Goal: Information Seeking & Learning: Learn about a topic

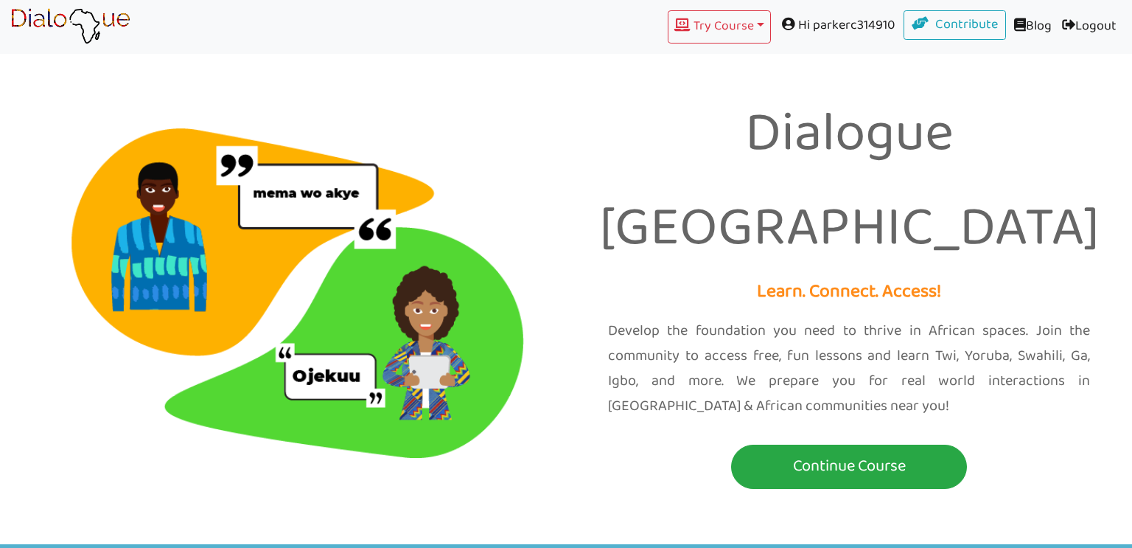
click at [782, 23] on span at bounding box center [790, 23] width 16 height 13
click at [784, 24] on span at bounding box center [790, 23] width 16 height 13
click at [754, 24] on button "Try Course Toggle Dropdown" at bounding box center [719, 26] width 103 height 33
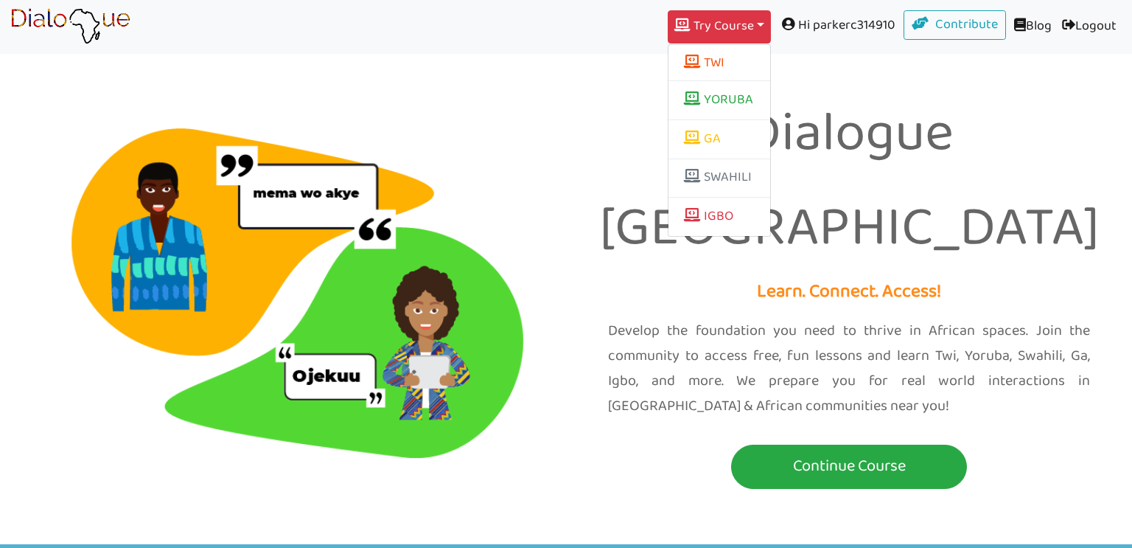
click at [862, 72] on div "Dialogue Africa Learn. Connect. Access! Develop the foundation you need to thri…" at bounding box center [566, 272] width 1132 height 544
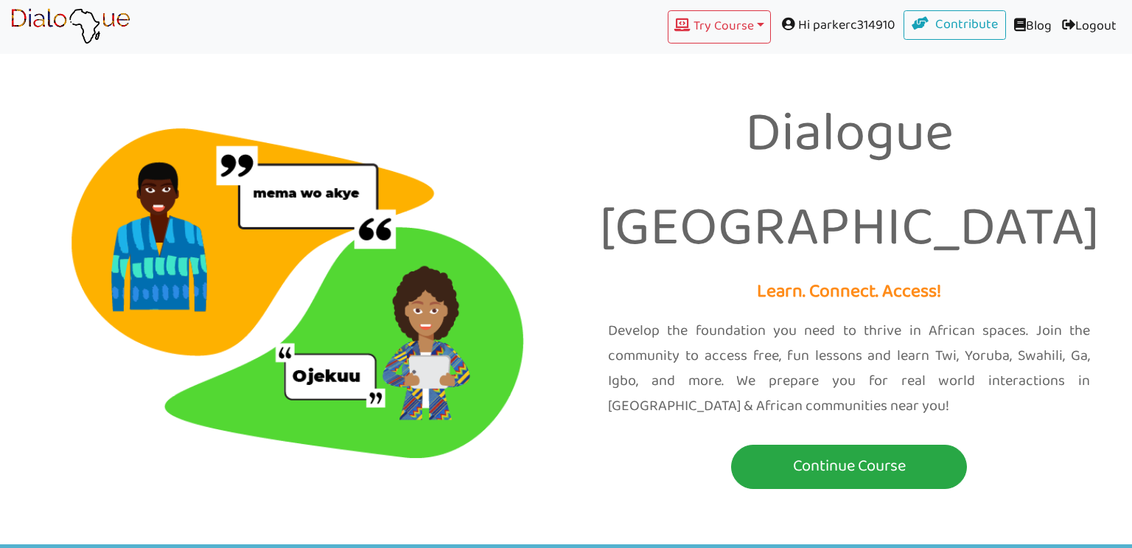
click at [825, 22] on span "Hi parkerc314910" at bounding box center [837, 25] width 133 height 30
click at [782, 27] on span at bounding box center [790, 23] width 16 height 13
click at [782, 22] on span at bounding box center [790, 23] width 16 height 13
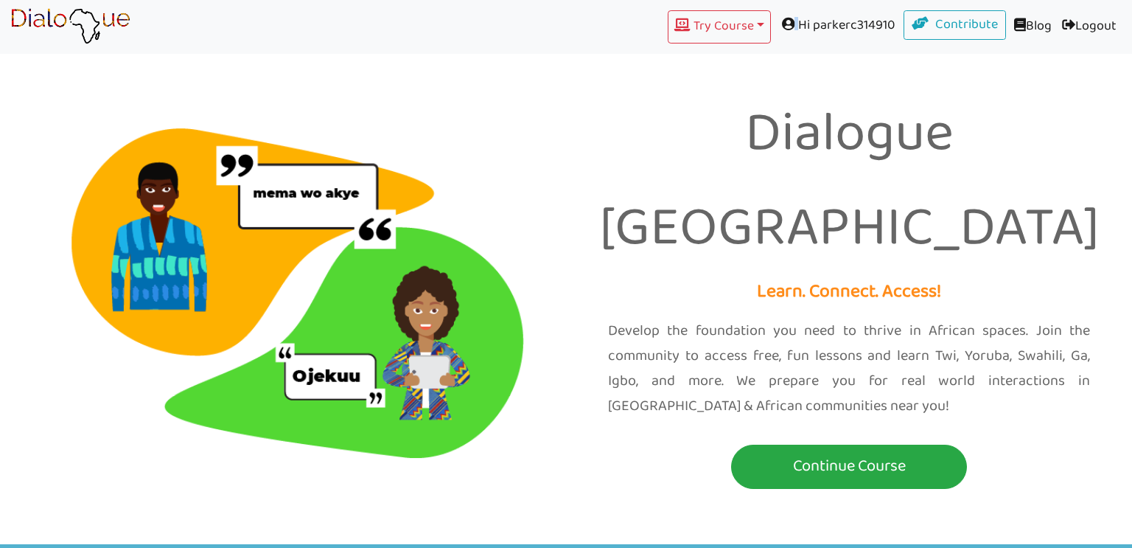
click at [782, 22] on span at bounding box center [790, 23] width 16 height 13
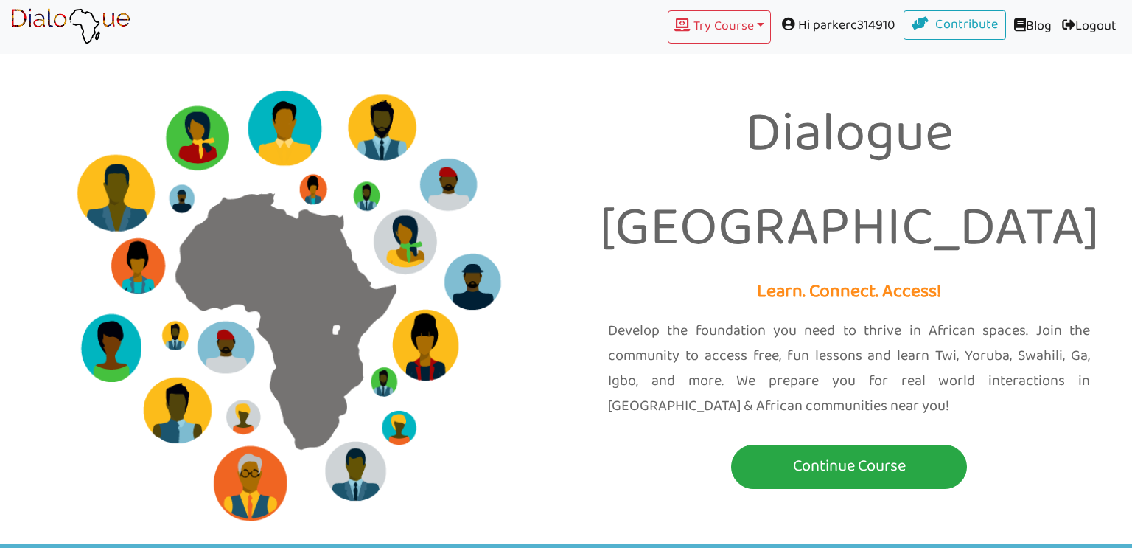
click at [782, 25] on span at bounding box center [790, 23] width 16 height 13
click at [782, 28] on span at bounding box center [790, 23] width 16 height 13
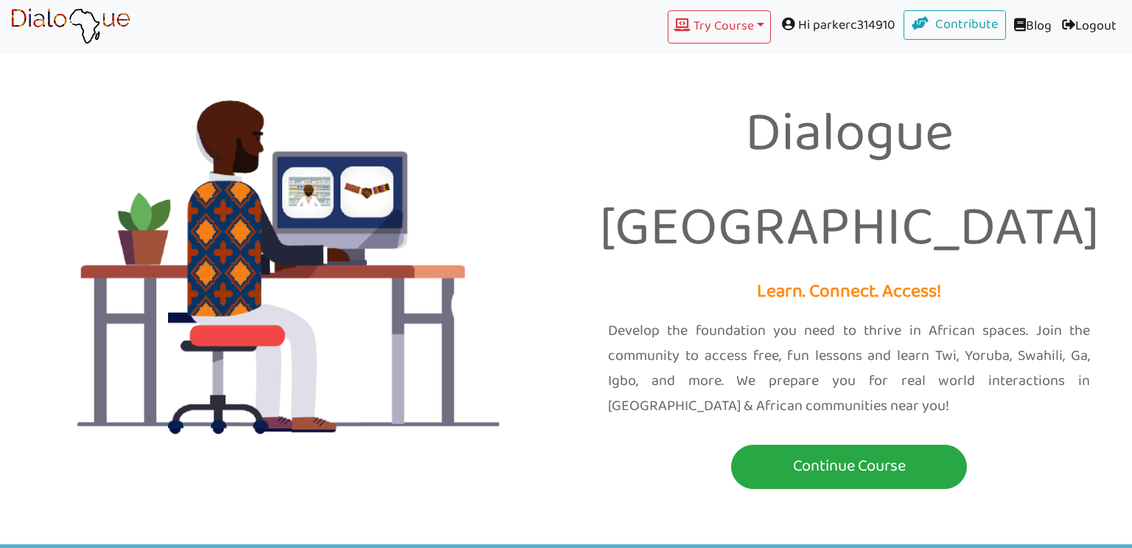
click at [813, 26] on span "Hi parkerc314910" at bounding box center [837, 25] width 133 height 30
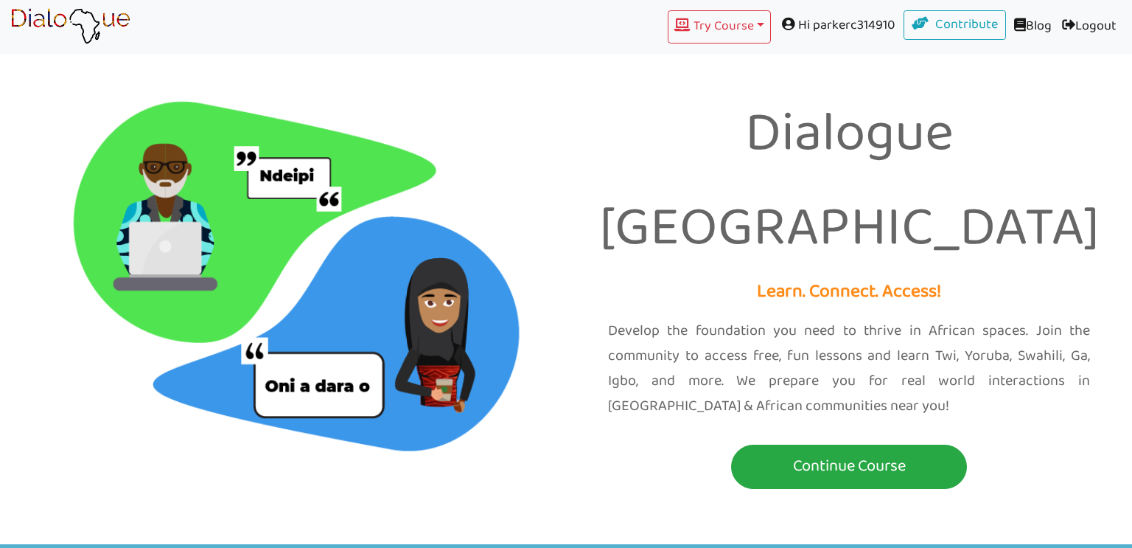
click at [792, 23] on span "Hi parkerc314910" at bounding box center [837, 25] width 133 height 30
click at [104, 21] on img at bounding box center [70, 26] width 120 height 37
click at [104, 16] on img at bounding box center [70, 26] width 120 height 37
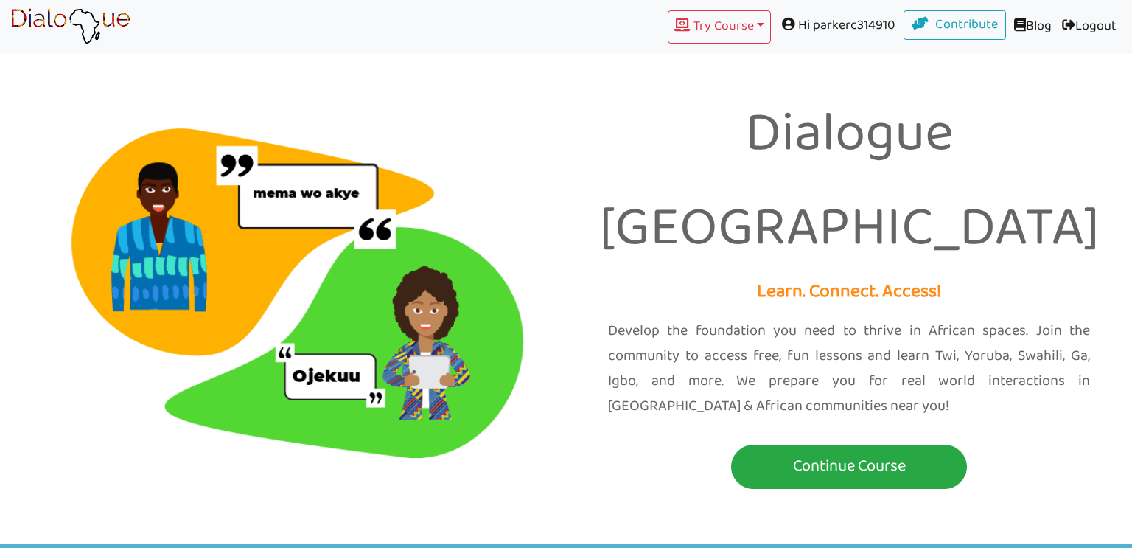
click at [104, 16] on img at bounding box center [70, 26] width 120 height 37
click at [782, 21] on span at bounding box center [790, 23] width 16 height 13
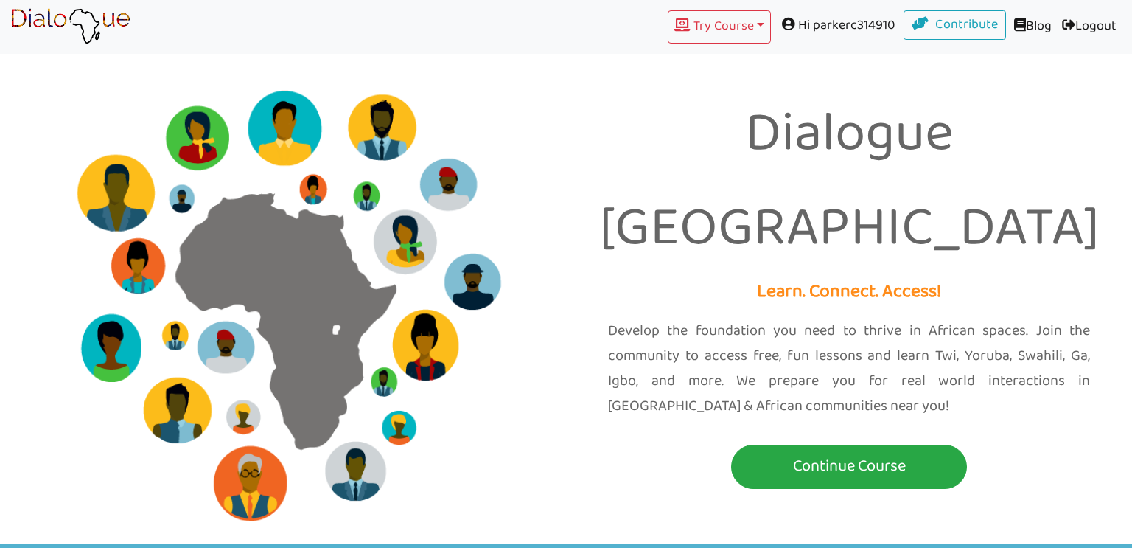
click at [1094, 25] on link "Logout (current)" at bounding box center [1089, 26] width 65 height 33
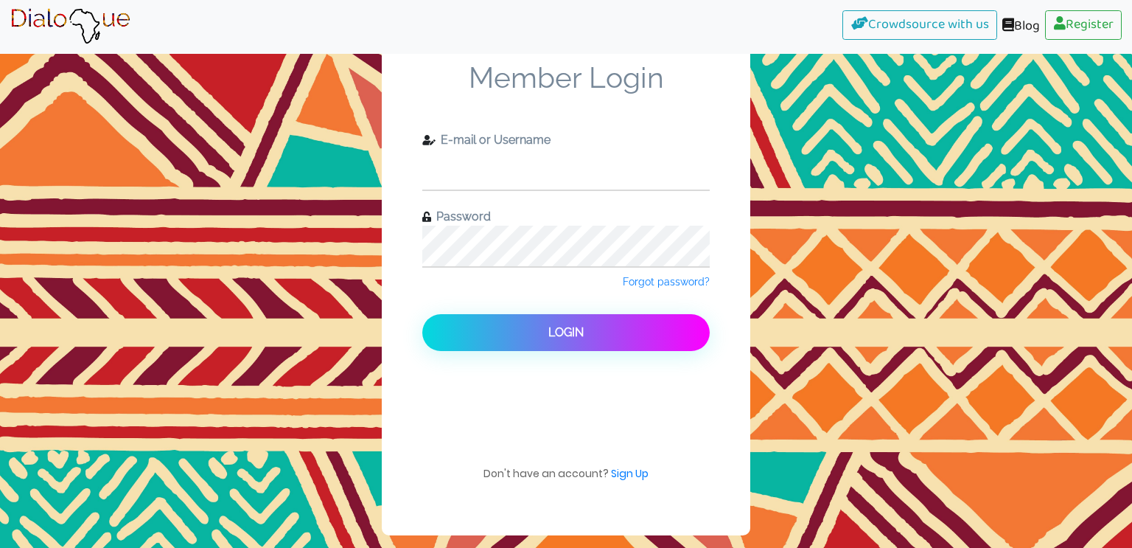
type input "parkerc31@williamsburgchristian.org"
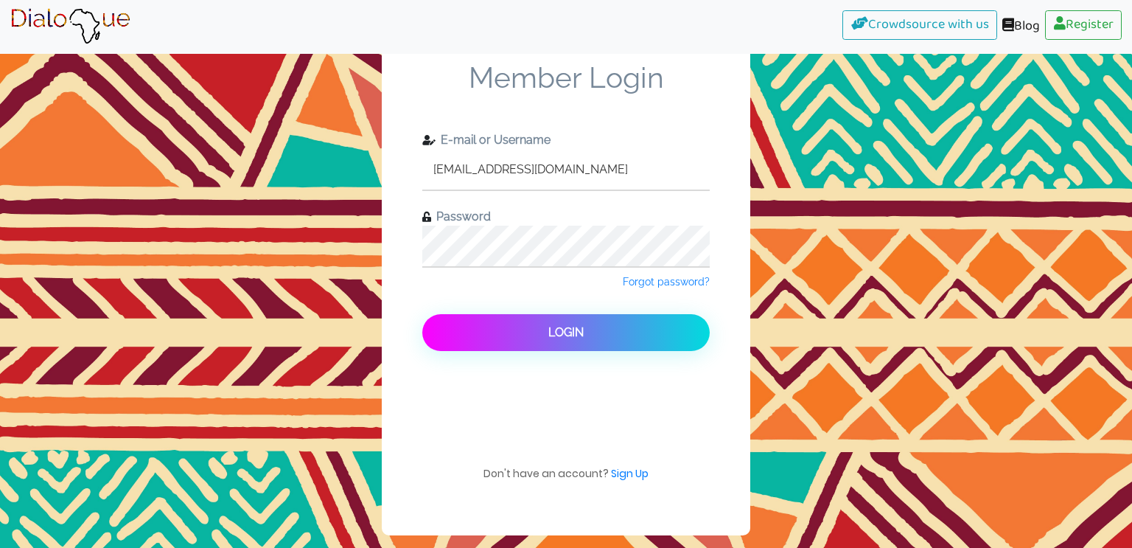
click at [590, 317] on button "Login" at bounding box center [565, 332] width 287 height 37
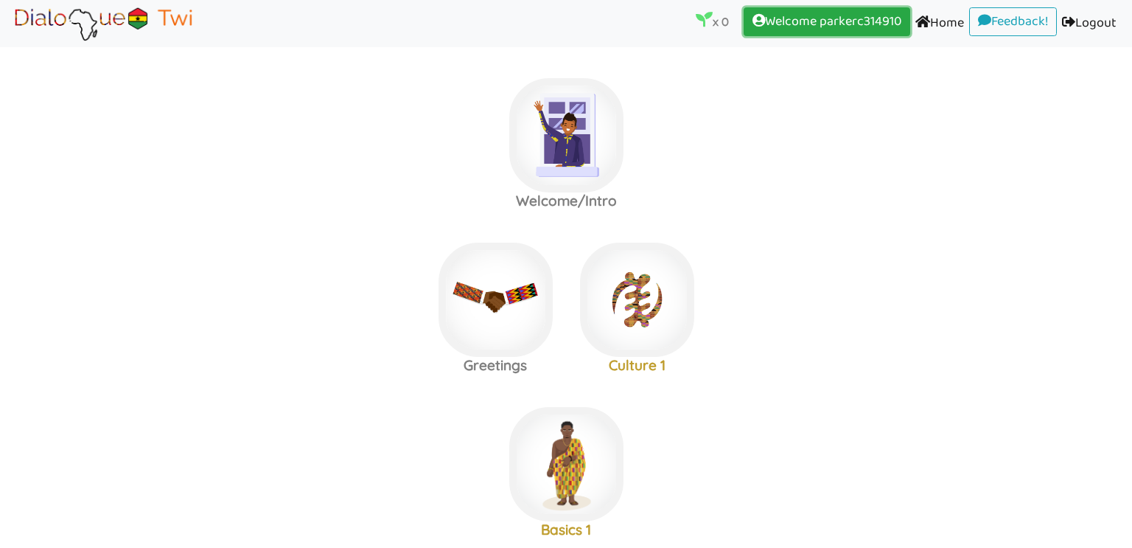
click at [827, 21] on link "Welcome parkerc314910 (current)" at bounding box center [827, 21] width 167 height 29
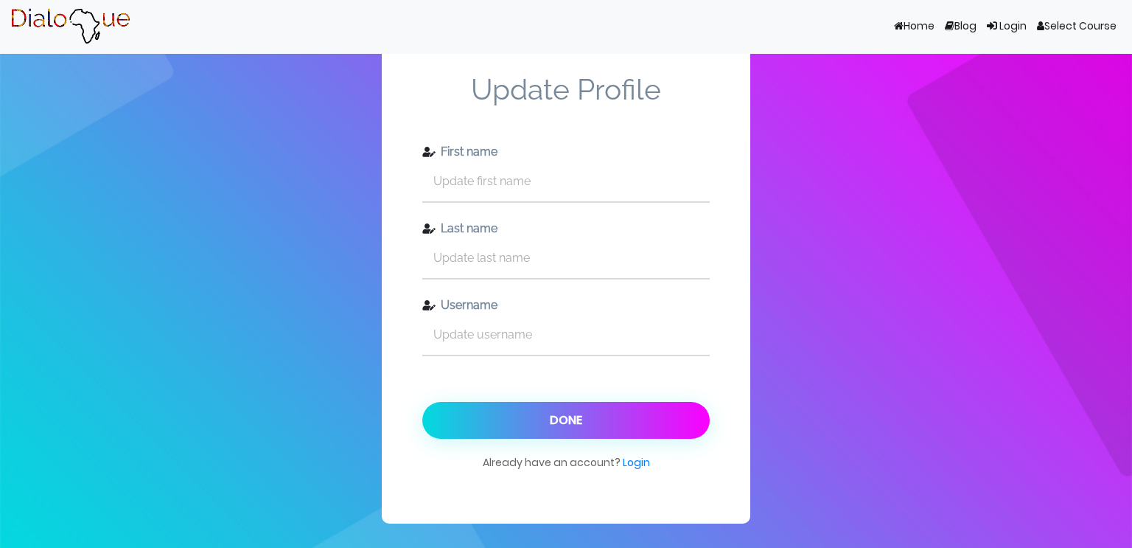
click at [915, 31] on link "Home (current)" at bounding box center [914, 27] width 51 height 28
click at [1007, 29] on link "Login" at bounding box center [1007, 27] width 50 height 28
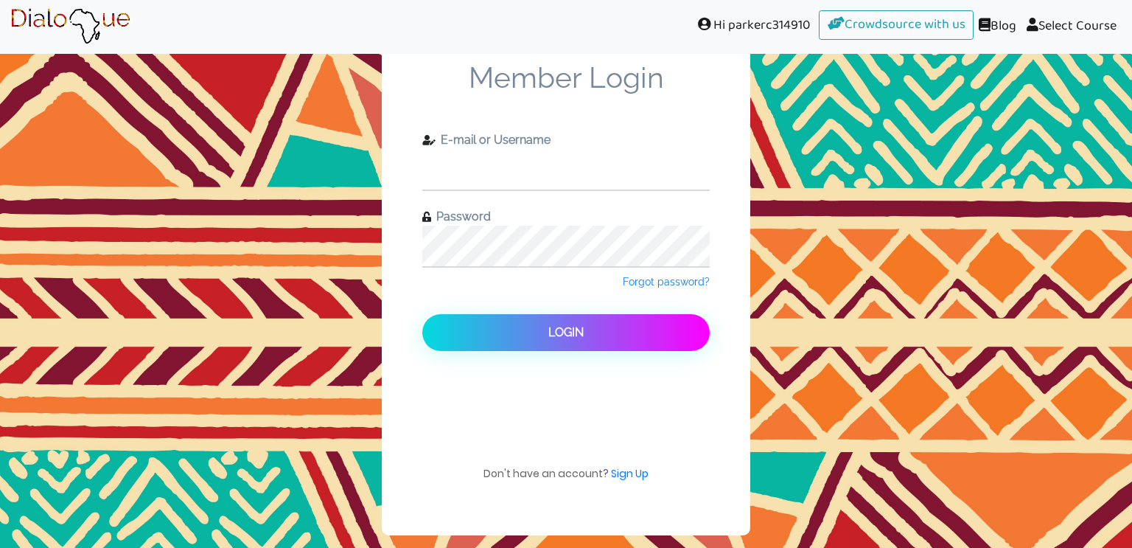
type input "[EMAIL_ADDRESS][DOMAIN_NAME]"
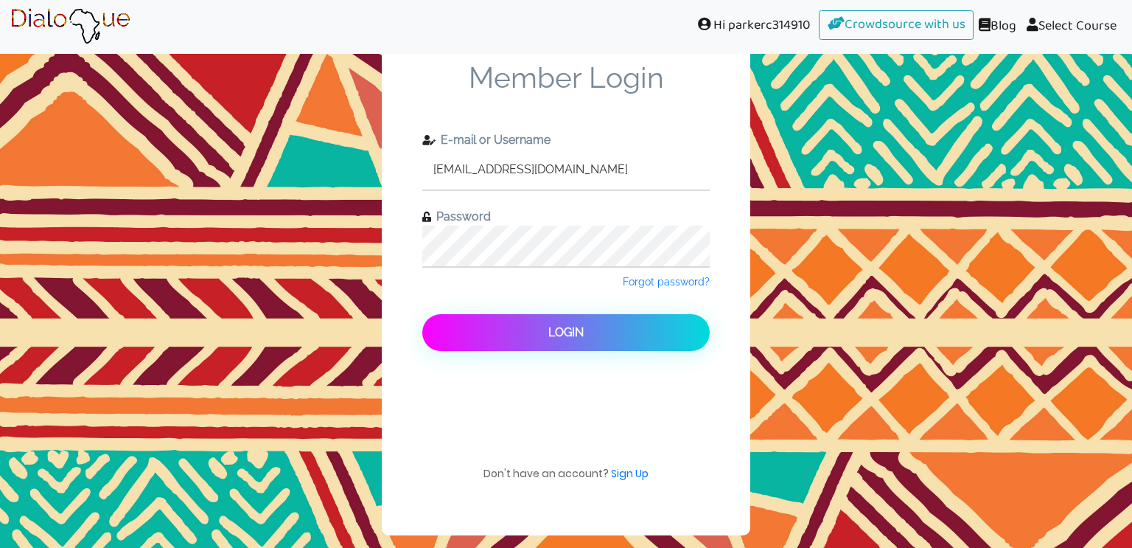
click at [605, 338] on button "Login" at bounding box center [565, 332] width 287 height 37
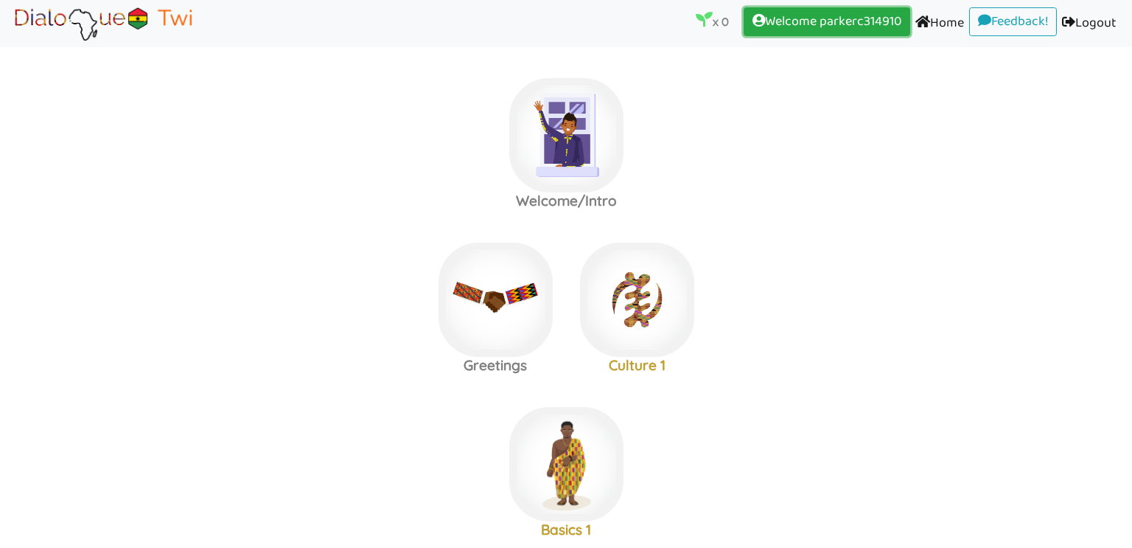
click at [862, 24] on link "Welcome parkerc314910 (current)" at bounding box center [827, 21] width 167 height 29
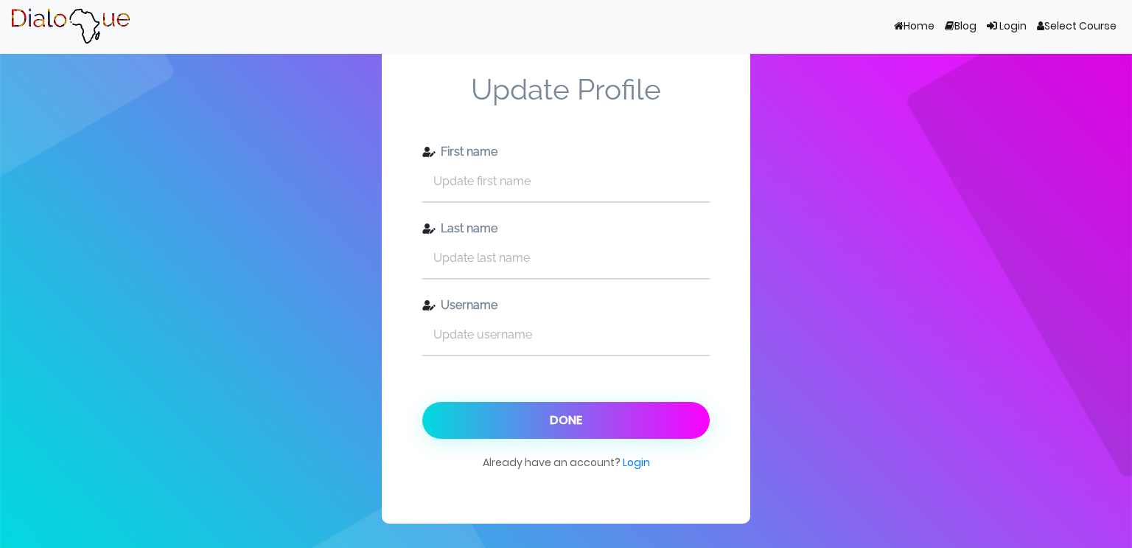
click at [327, 476] on div "Update Profile First name Last name Username Done Already have an account? Login" at bounding box center [566, 274] width 1132 height 548
click at [1008, 27] on link "Login" at bounding box center [1007, 27] width 50 height 28
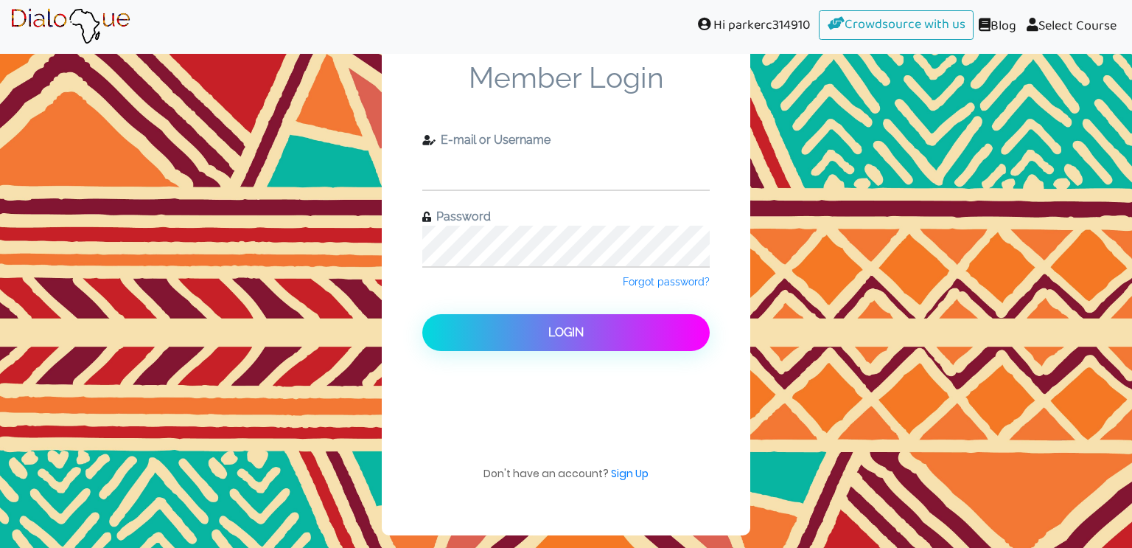
type input "[EMAIL_ADDRESS][DOMAIN_NAME]"
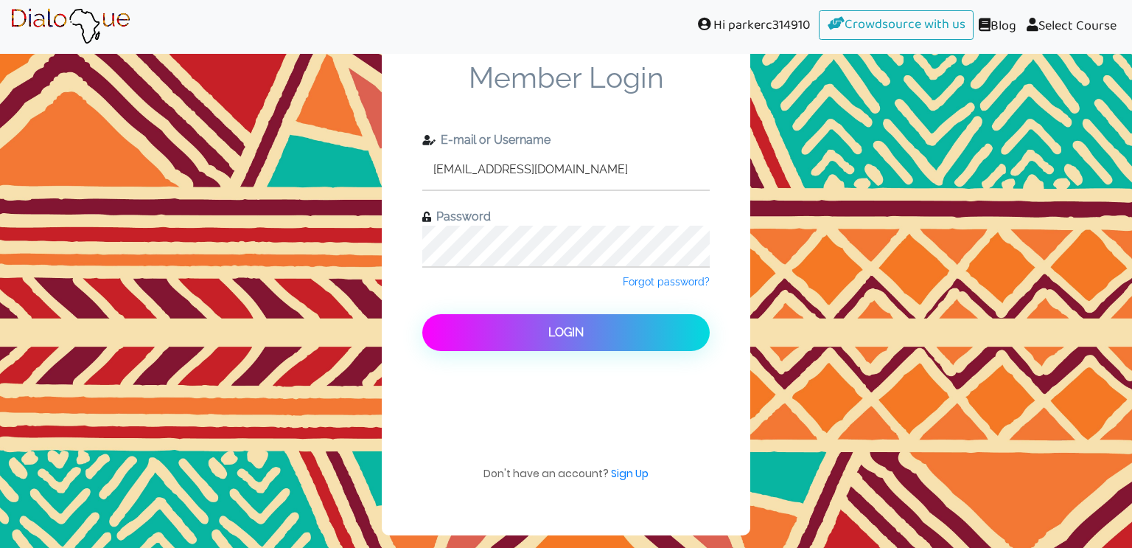
click at [558, 329] on span "Login" at bounding box center [565, 332] width 35 height 14
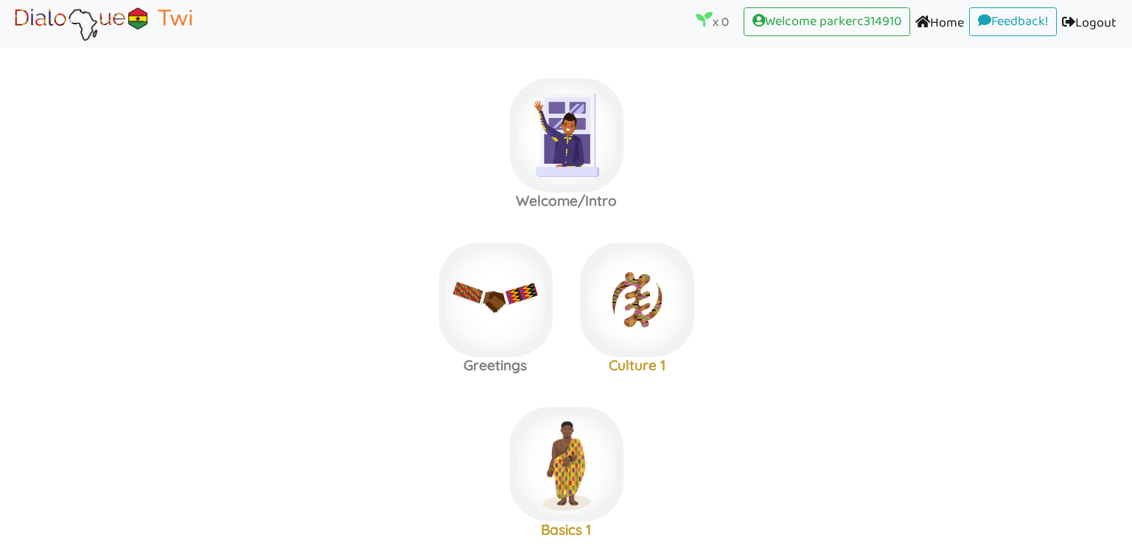
click at [983, 105] on label "Welcome/Intro" at bounding box center [566, 135] width 1132 height 159
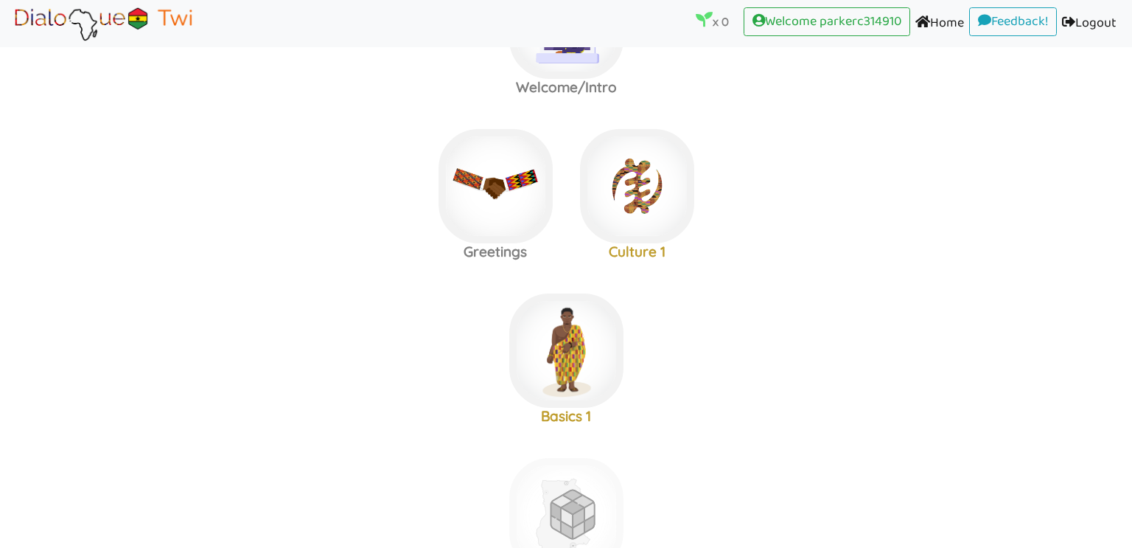
scroll to position [126, 0]
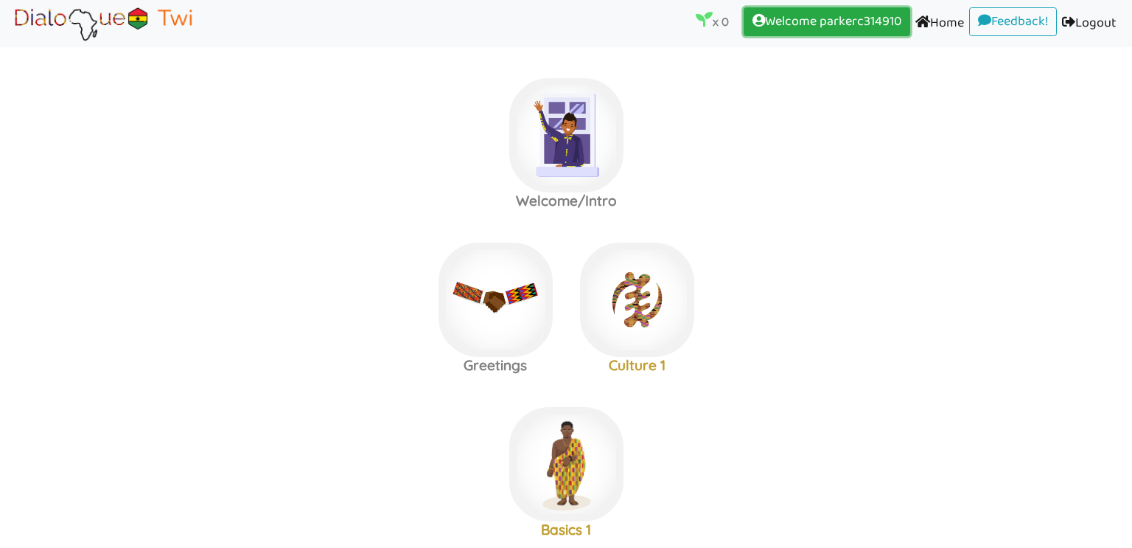
click at [753, 21] on span at bounding box center [759, 19] width 13 height 13
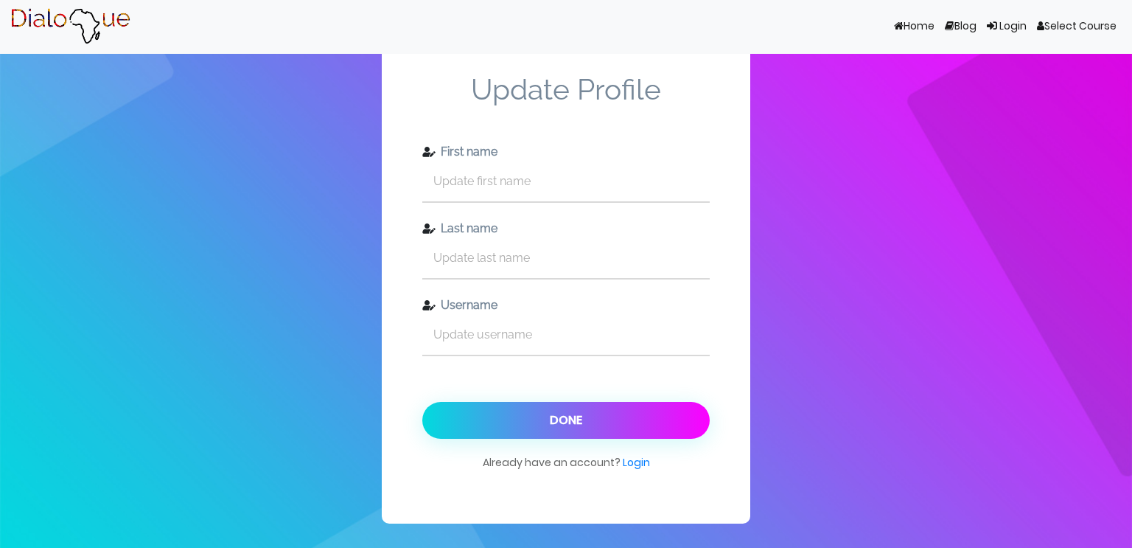
click at [1007, 29] on link "Login" at bounding box center [1007, 27] width 50 height 28
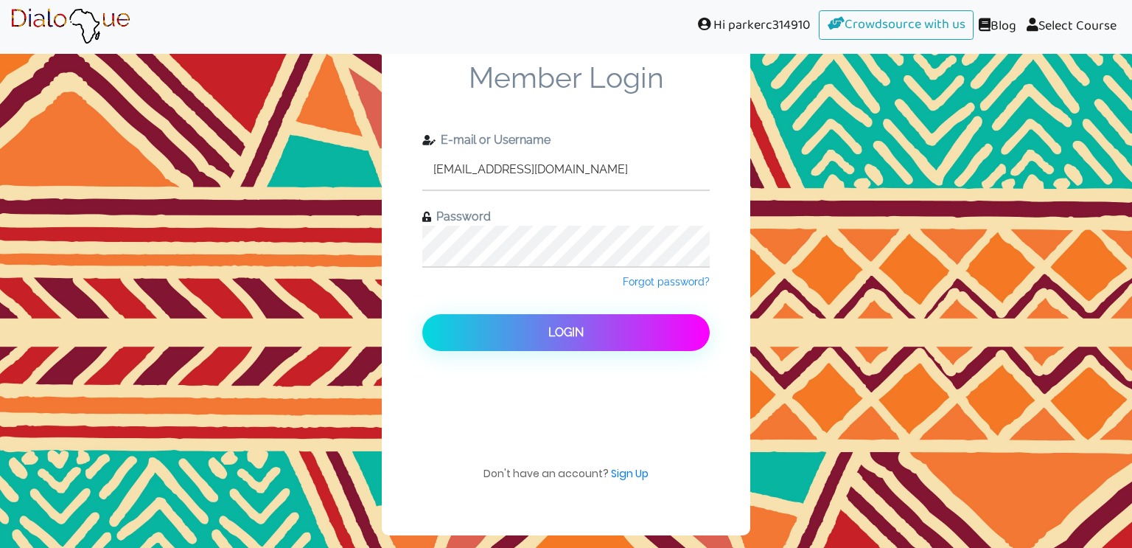
click at [1006, 27] on link "Blog" at bounding box center [998, 26] width 48 height 33
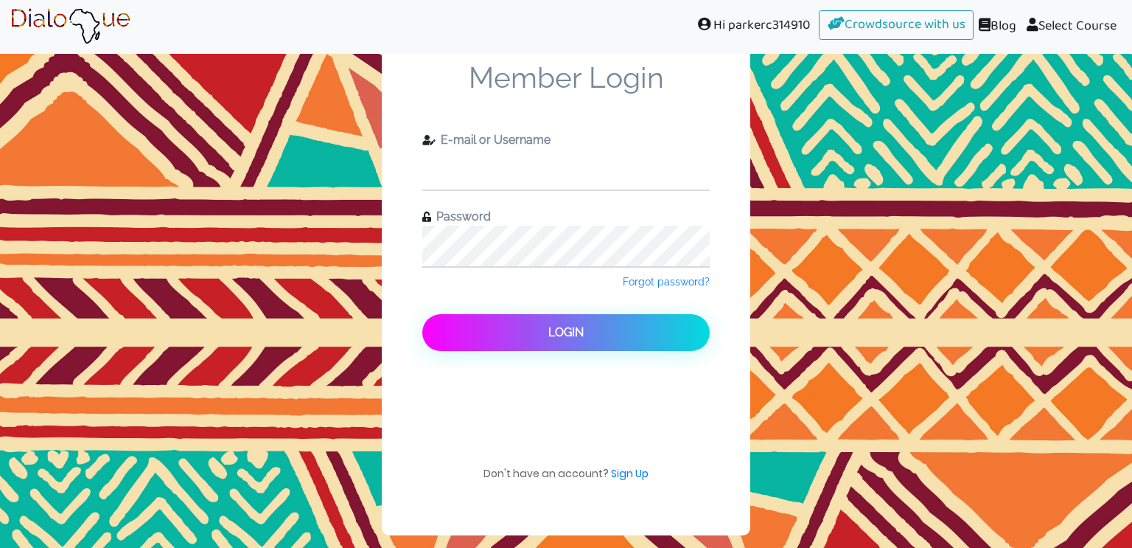
type input "[EMAIL_ADDRESS][DOMAIN_NAME]"
click at [590, 327] on button "Login" at bounding box center [565, 332] width 287 height 37
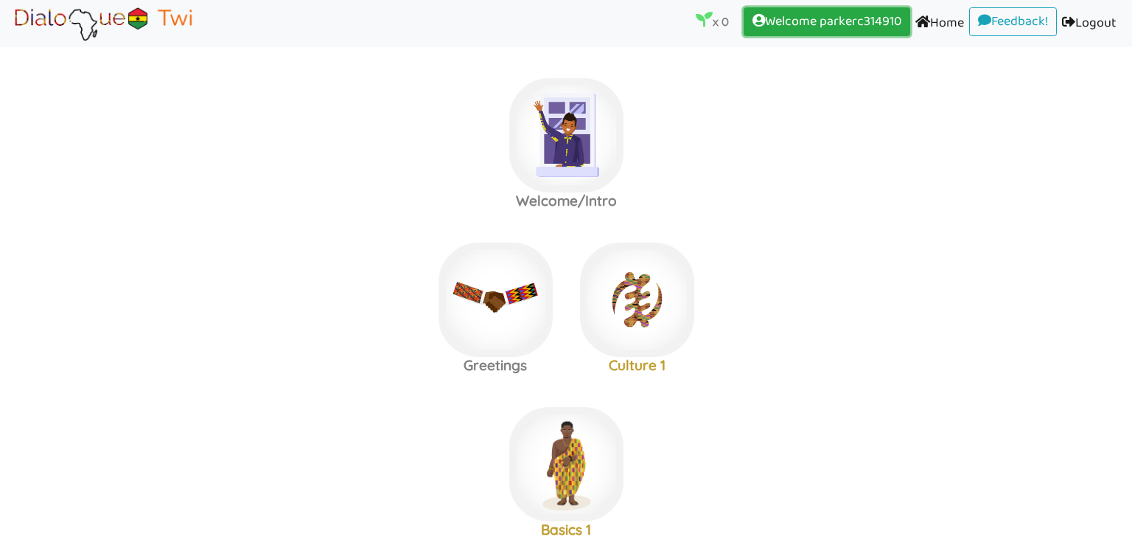
click at [776, 24] on link "Welcome parkerc314910 (current)" at bounding box center [827, 21] width 167 height 29
